Goal: Obtain resource: Obtain resource

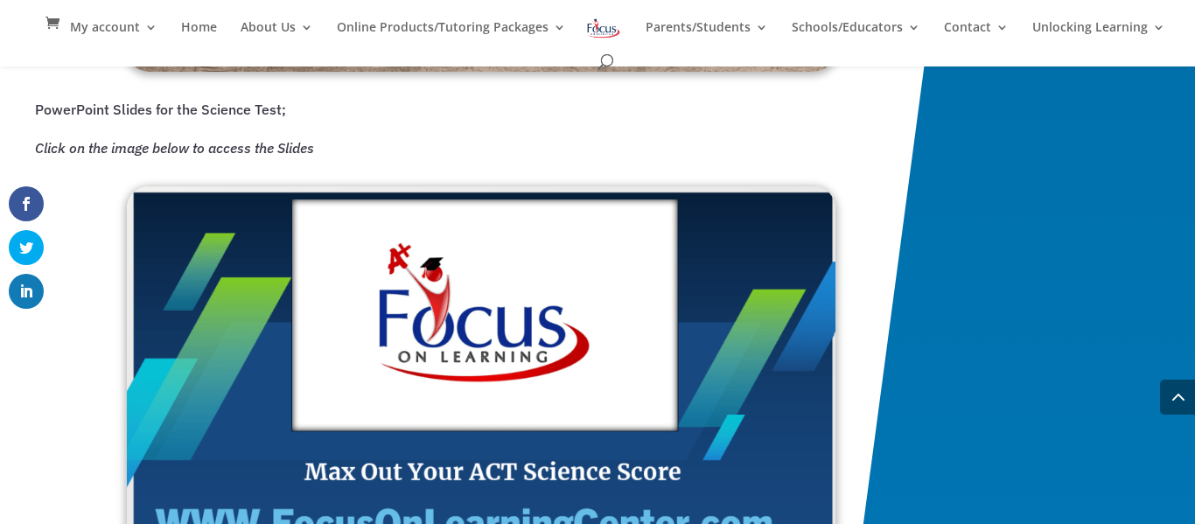
scroll to position [2790, 0]
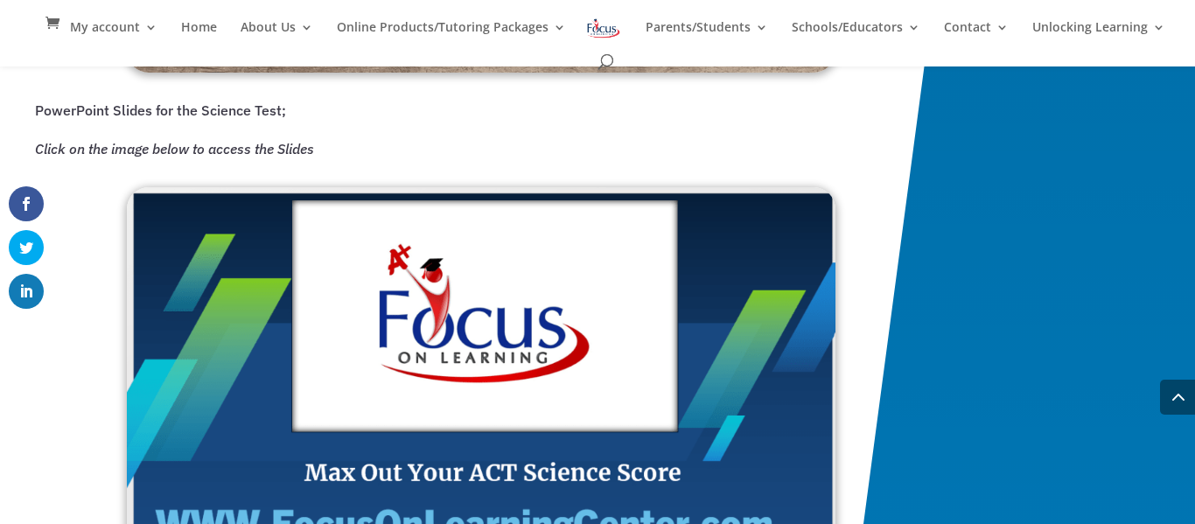
click at [495, 379] on img at bounding box center [481, 389] width 709 height 404
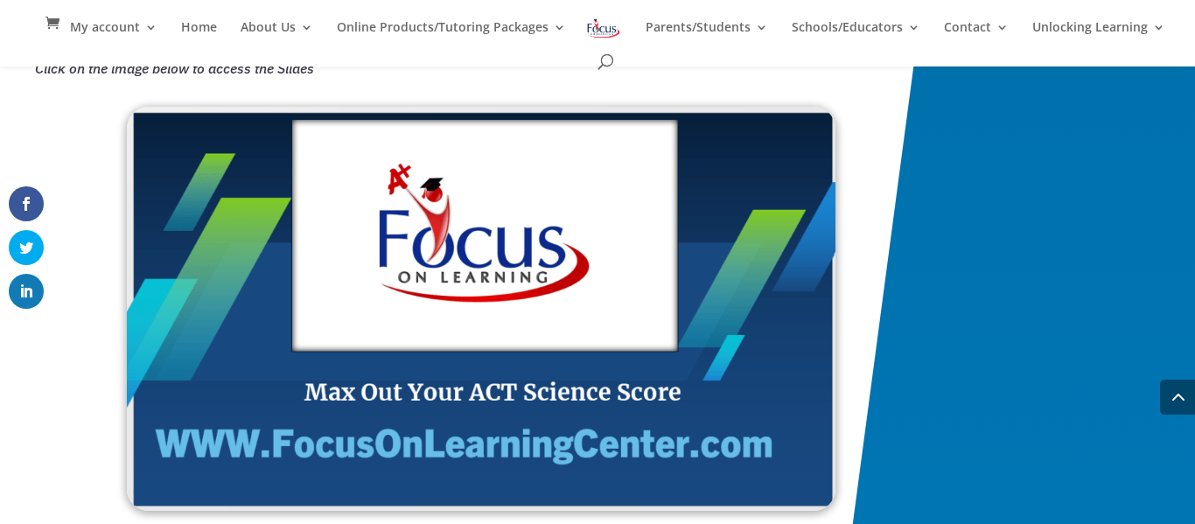
scroll to position [2879, 0]
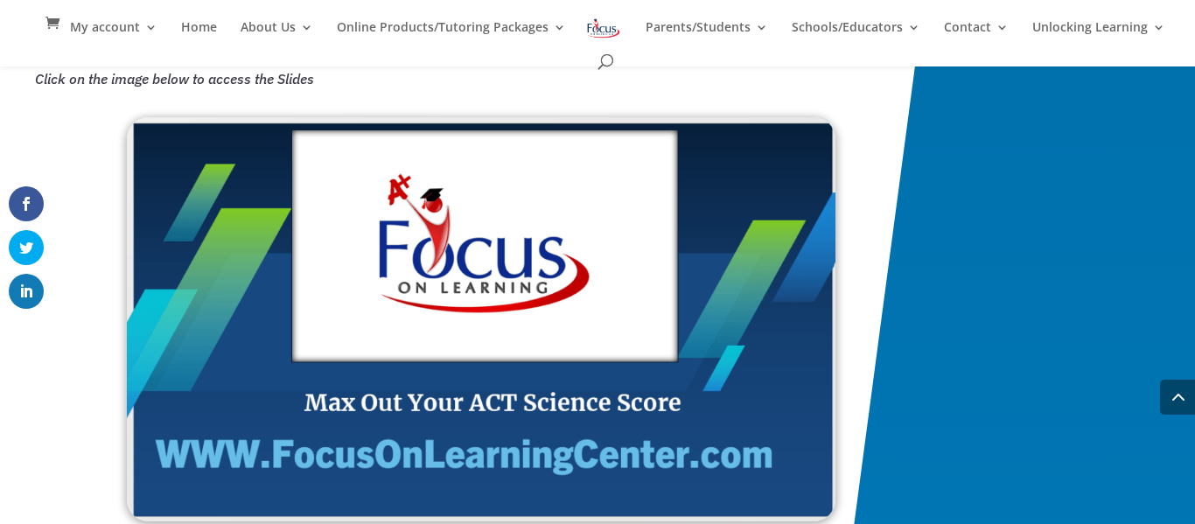
click at [349, 219] on img at bounding box center [481, 319] width 709 height 404
